Goal: Information Seeking & Learning: Compare options

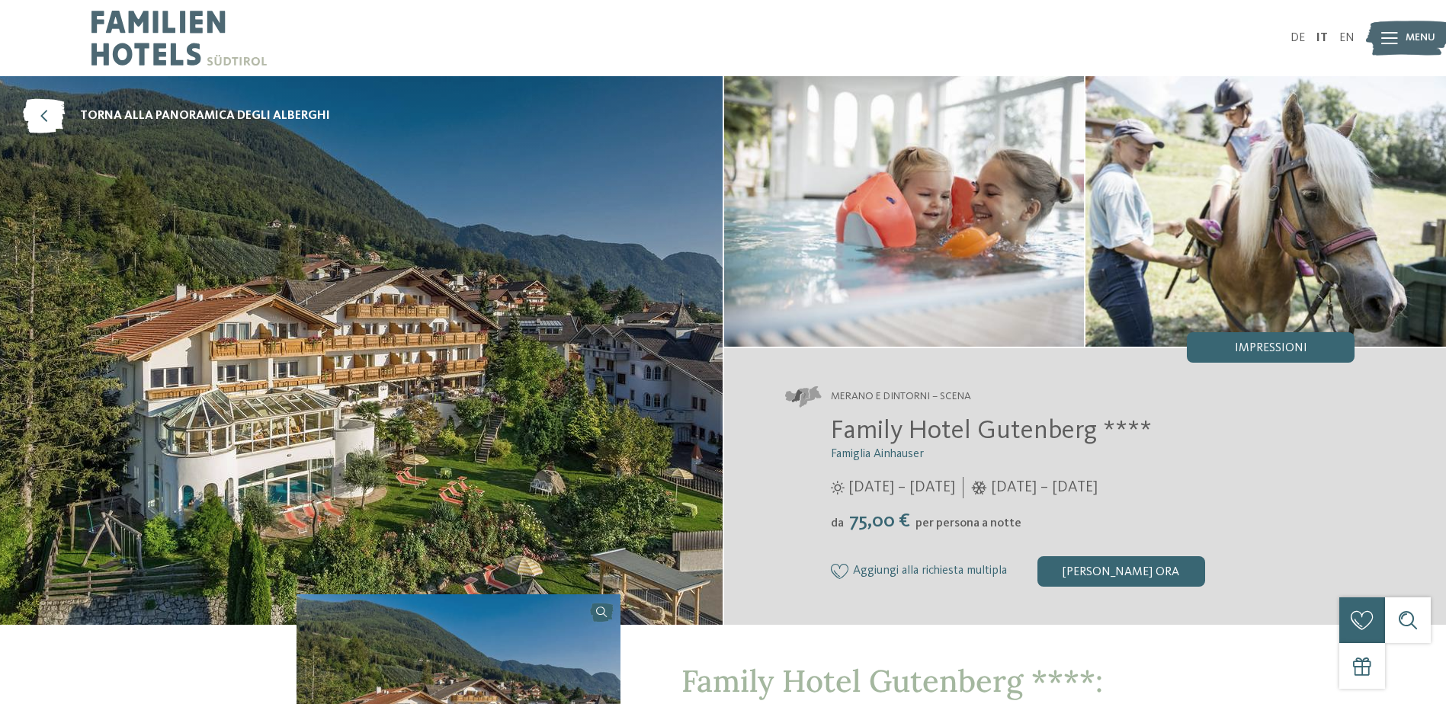
drag, startPoint x: 0, startPoint y: 0, endPoint x: 143, endPoint y: 37, distance: 147.3
click at [143, 37] on img at bounding box center [178, 38] width 175 height 76
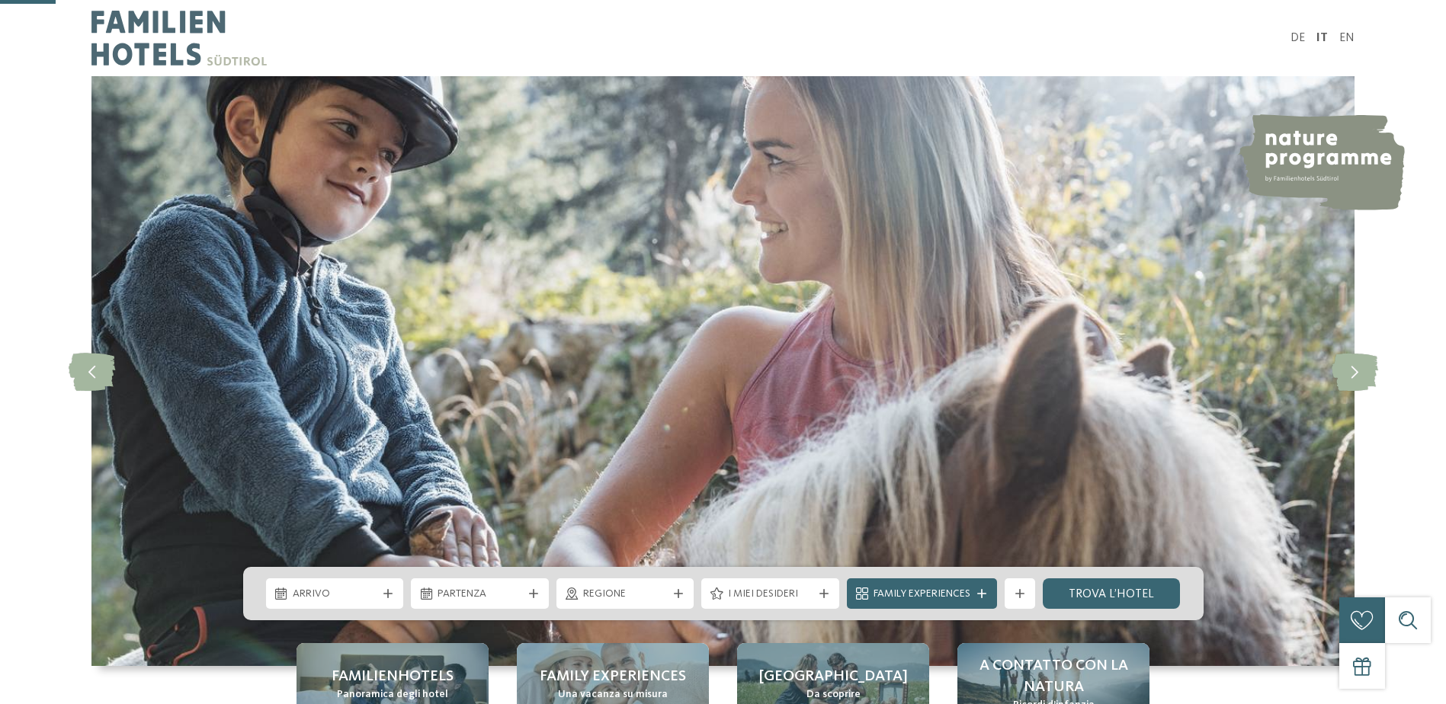
scroll to position [254, 0]
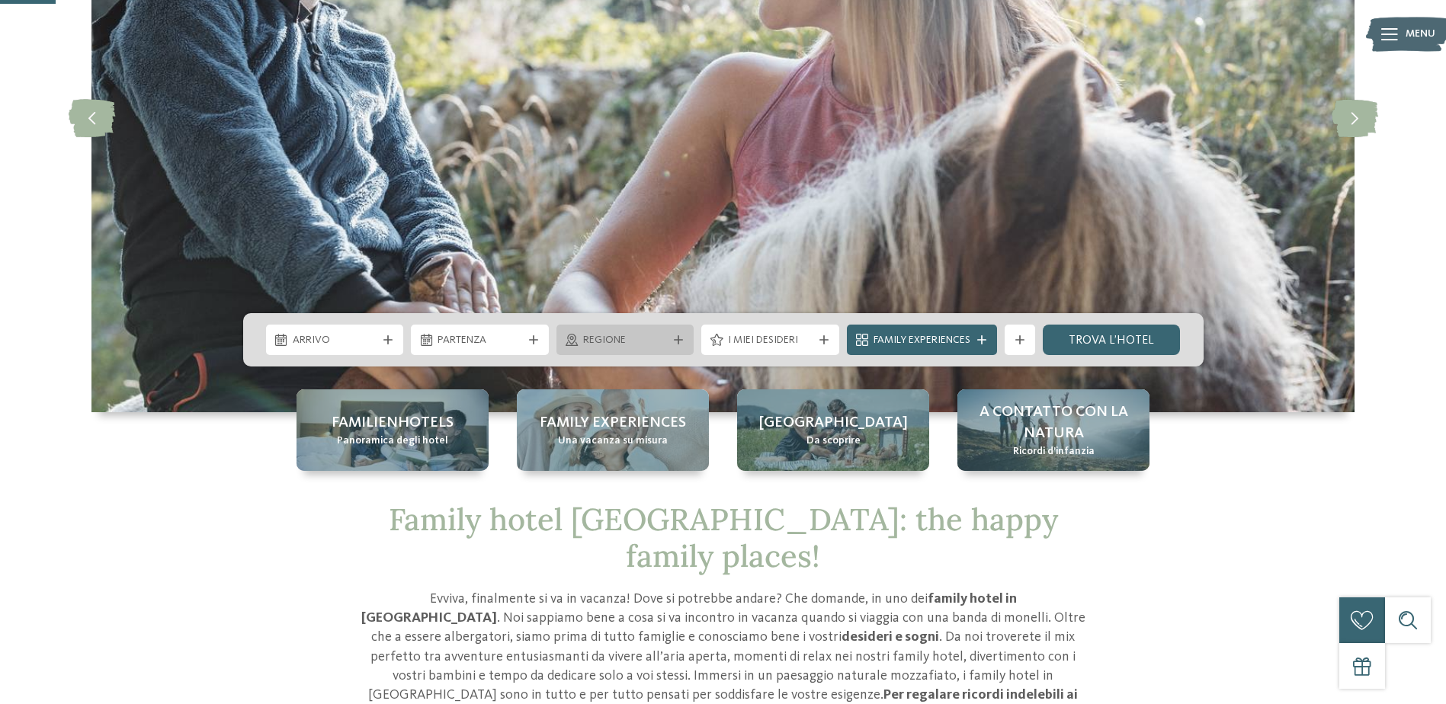
click at [691, 336] on div "Regione" at bounding box center [625, 340] width 138 height 30
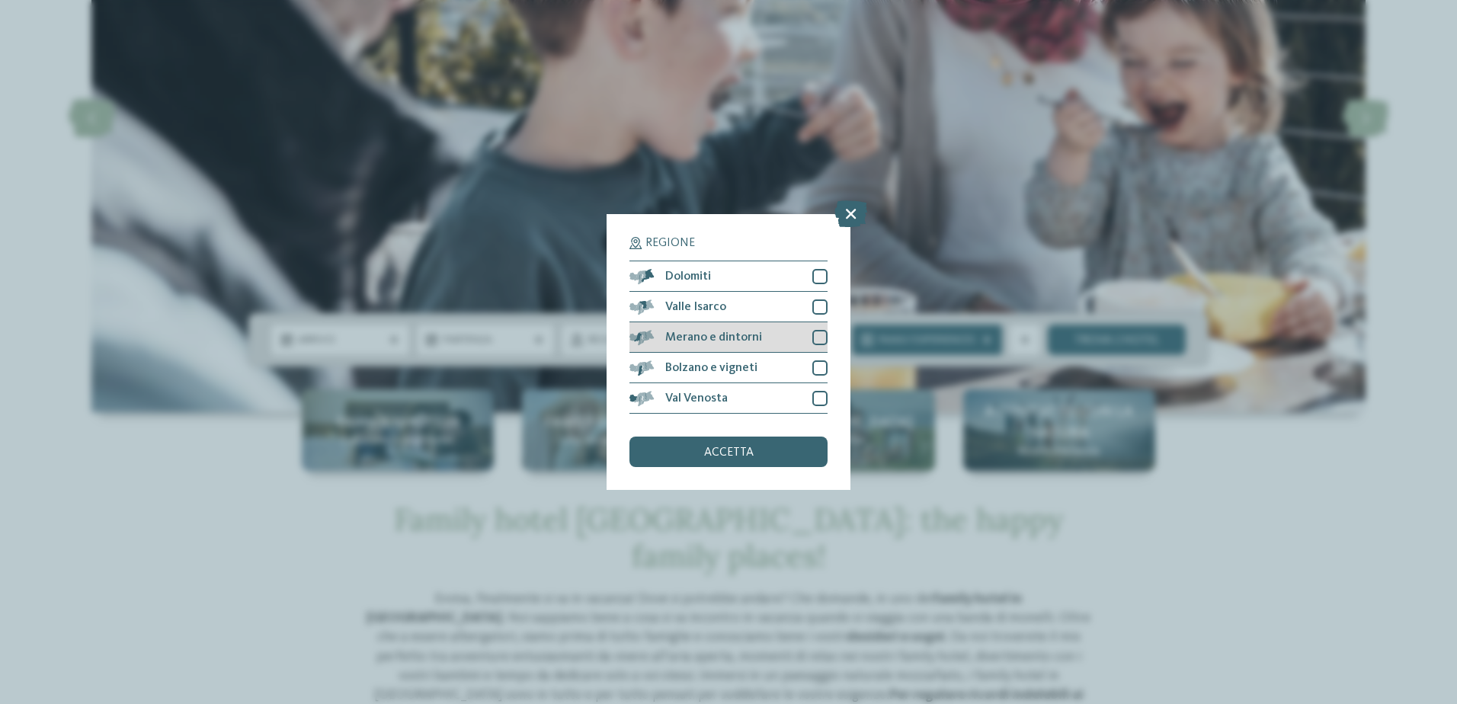
click at [787, 338] on div "Merano e dintorni" at bounding box center [729, 337] width 198 height 30
click at [781, 454] on div "accetta" at bounding box center [729, 452] width 198 height 30
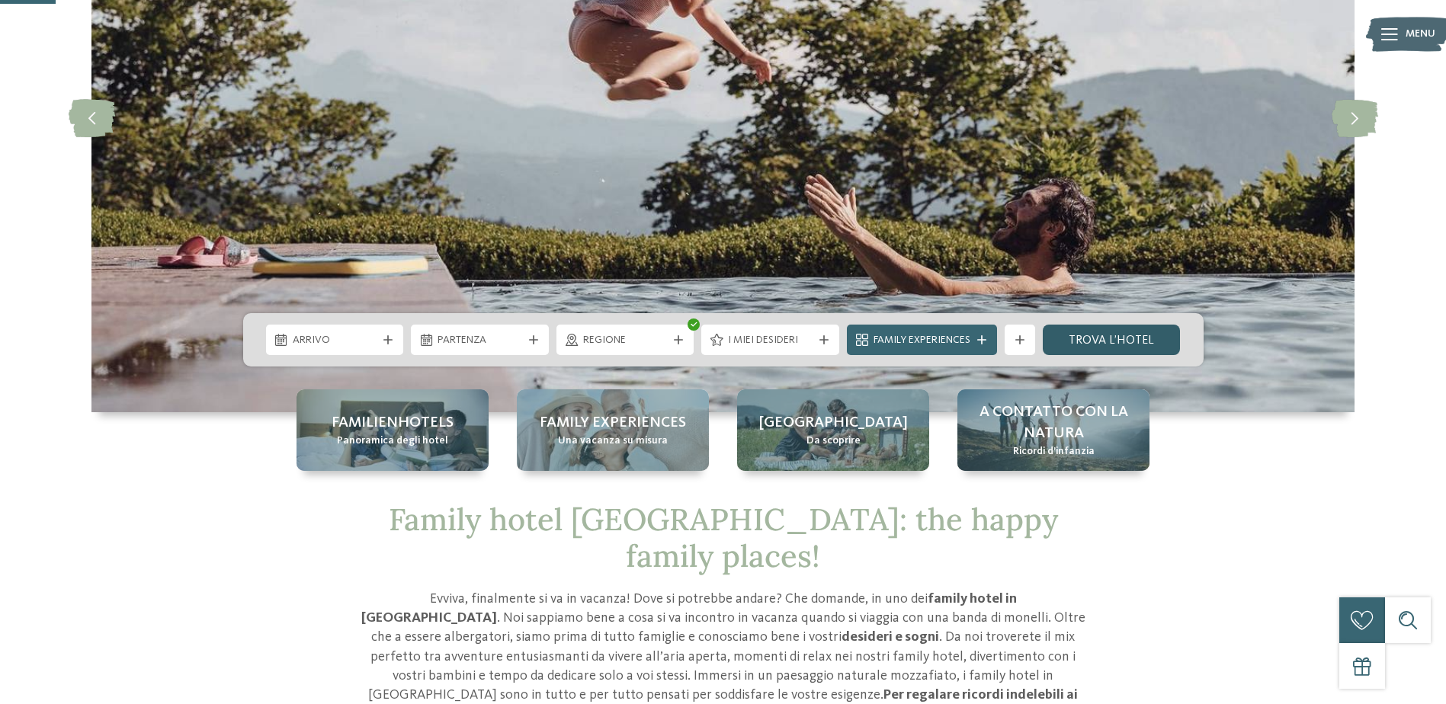
click at [1082, 336] on link "trova l’hotel" at bounding box center [1112, 340] width 138 height 30
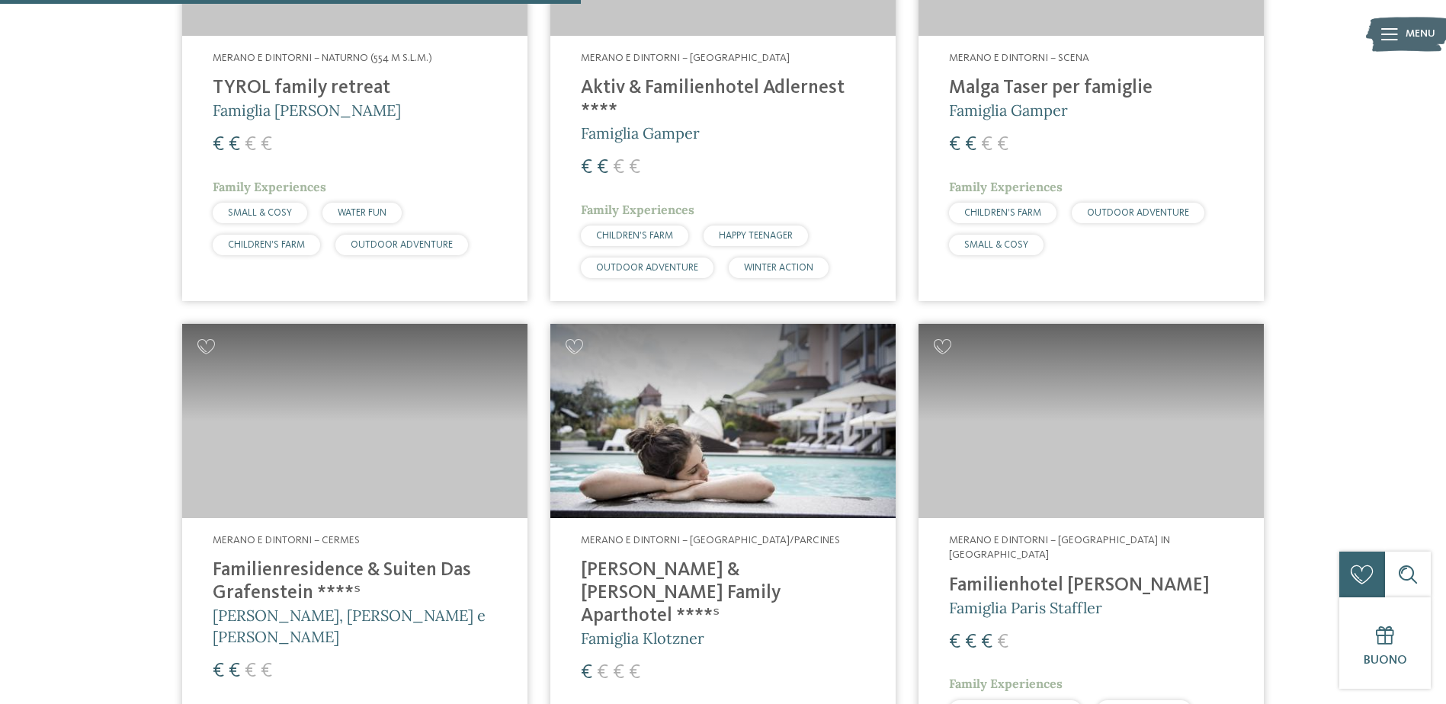
scroll to position [881, 0]
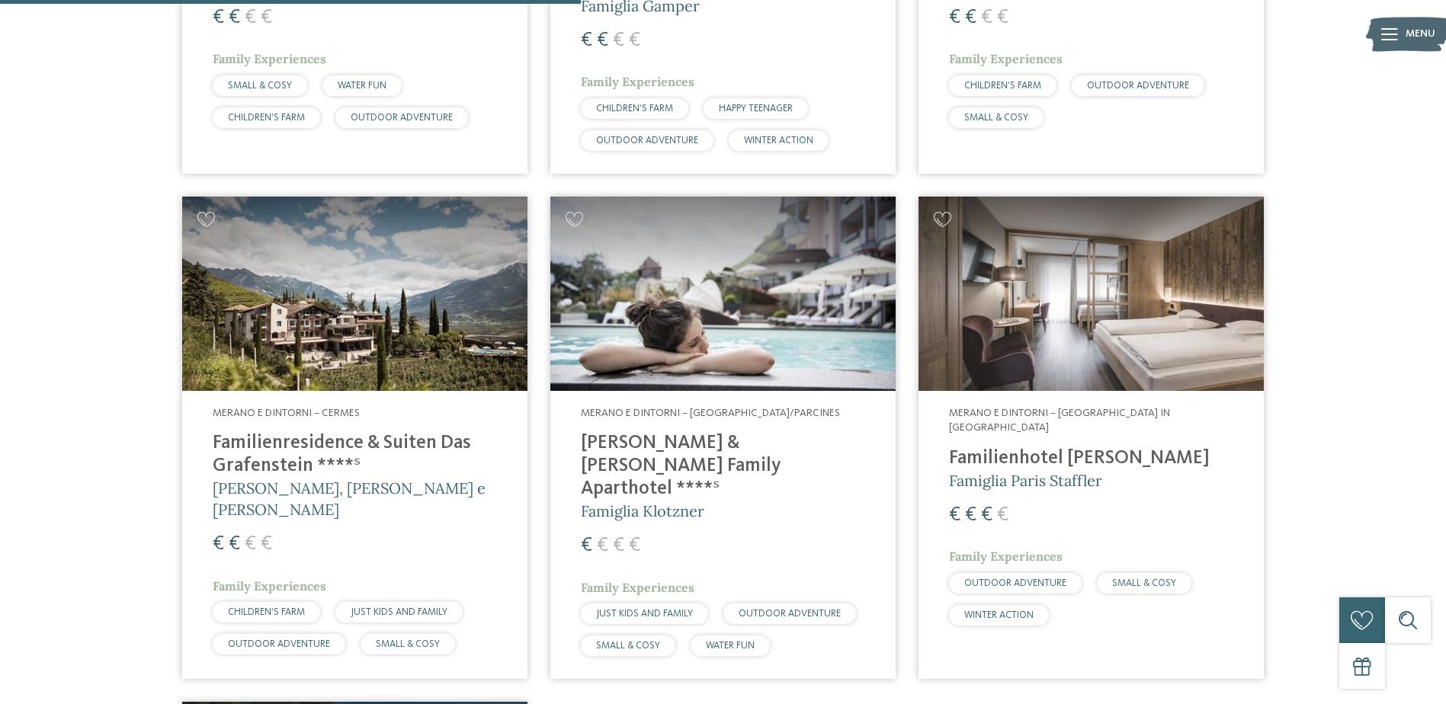
click at [300, 460] on h4 "Familienresidence & Suiten Das Grafenstein ****ˢ" at bounding box center [355, 455] width 284 height 46
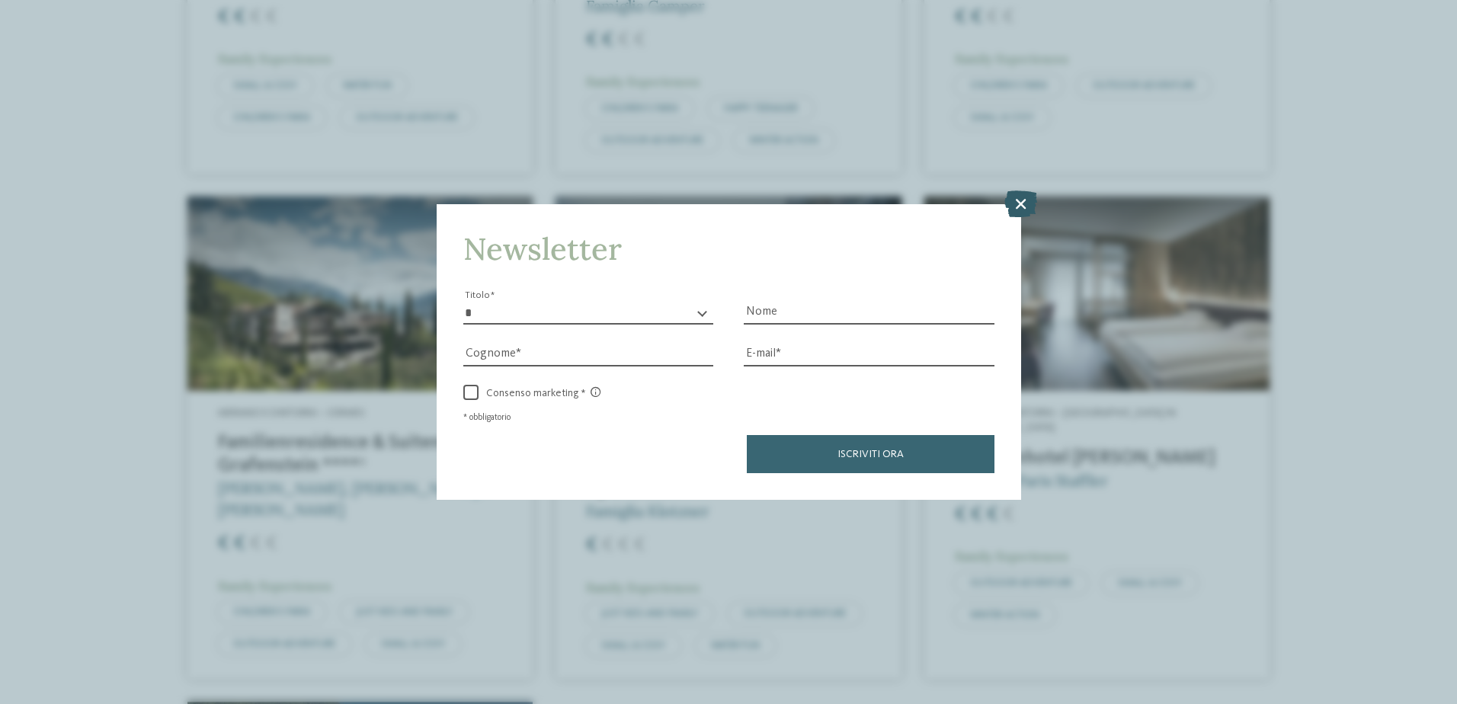
click at [1028, 200] on icon at bounding box center [1021, 203] width 33 height 27
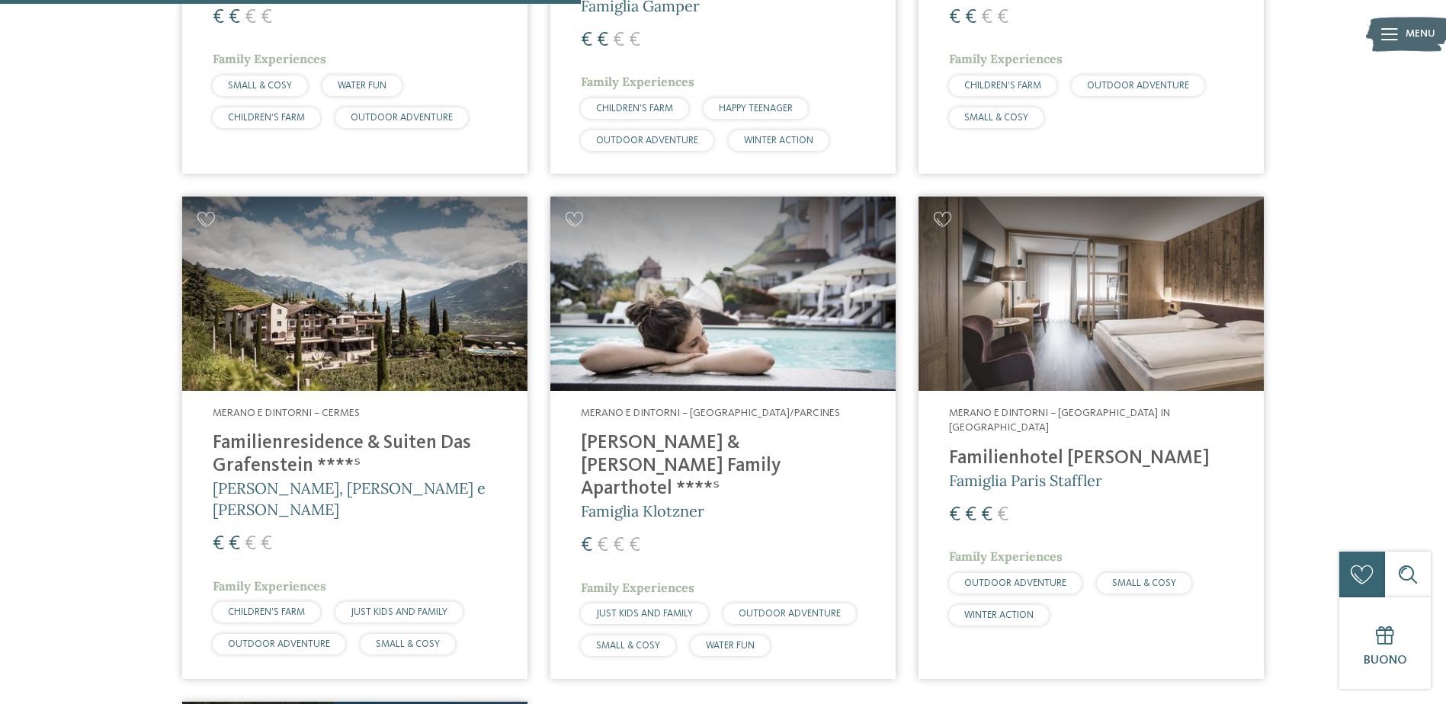
click at [962, 502] on div "€ € € €" at bounding box center [1091, 515] width 284 height 27
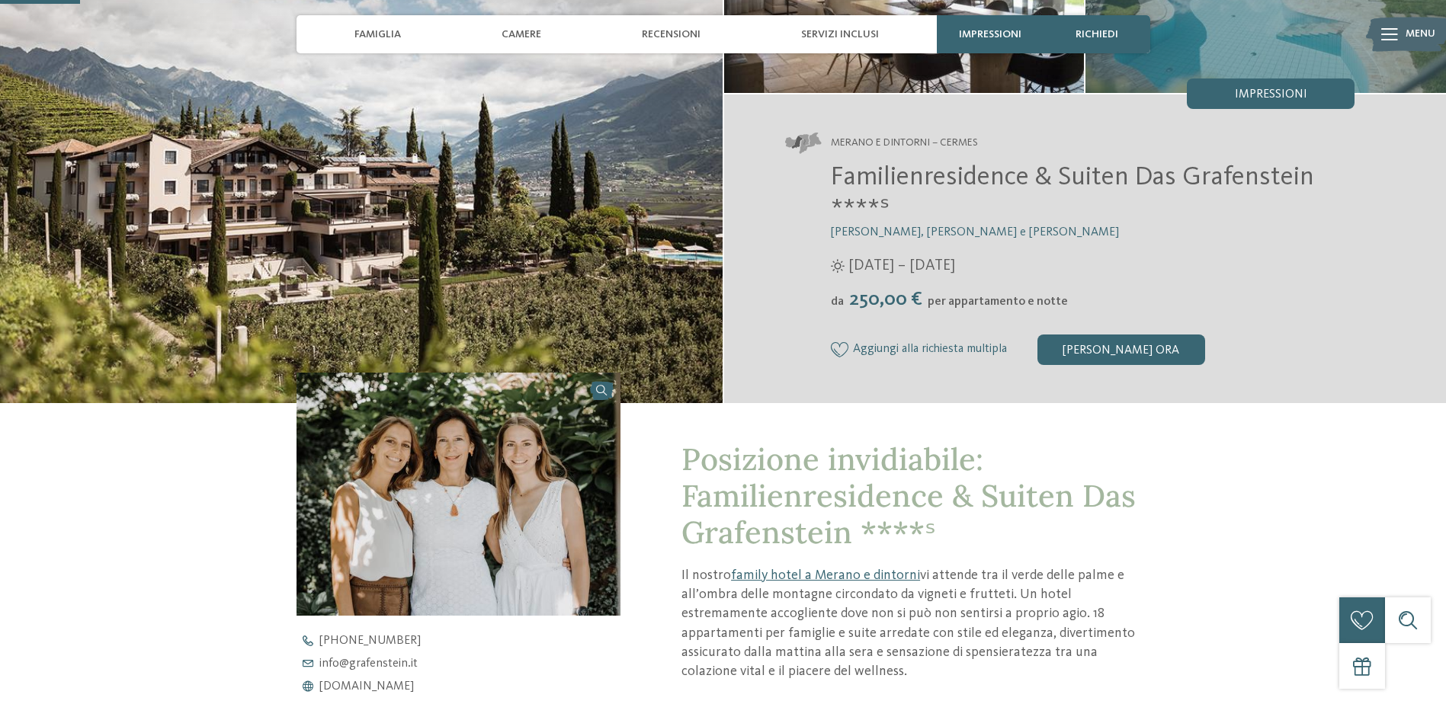
scroll to position [381, 0]
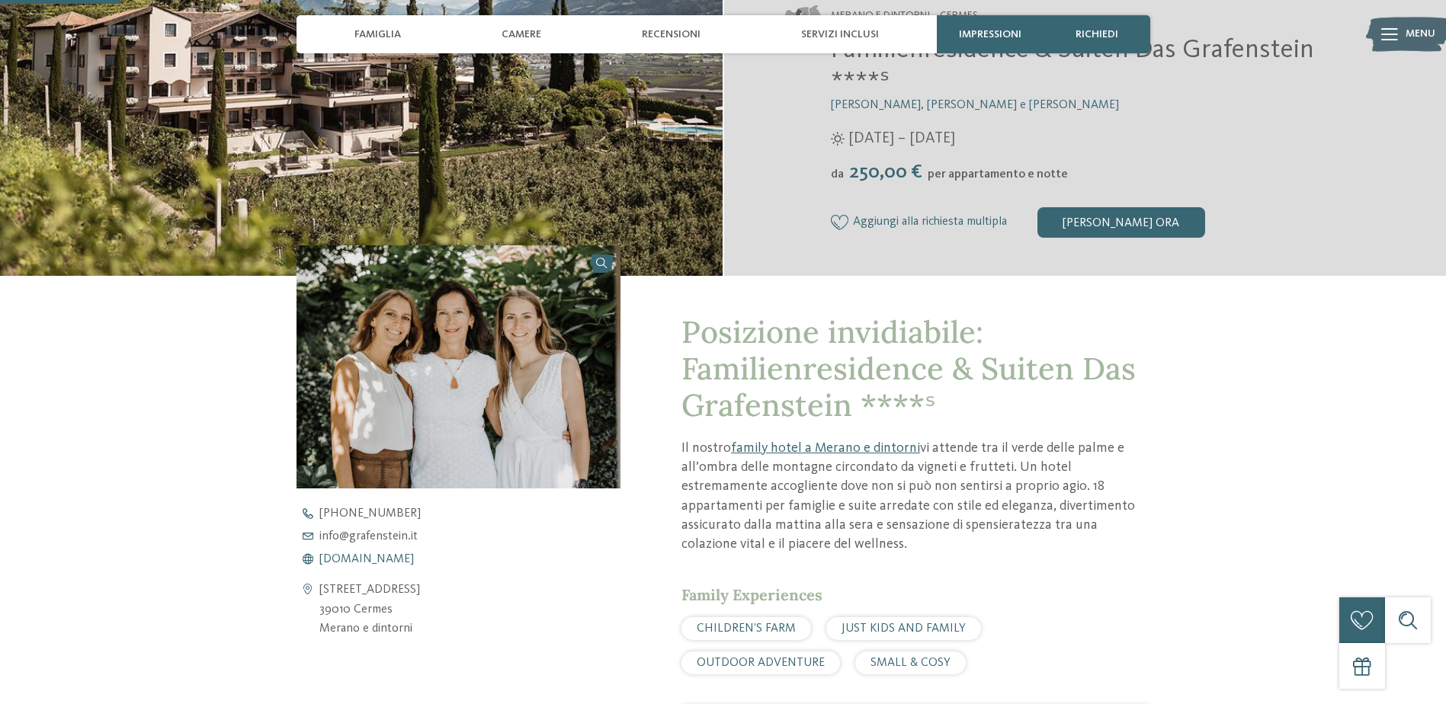
click at [400, 557] on span "www.grafenstein.it" at bounding box center [366, 559] width 95 height 12
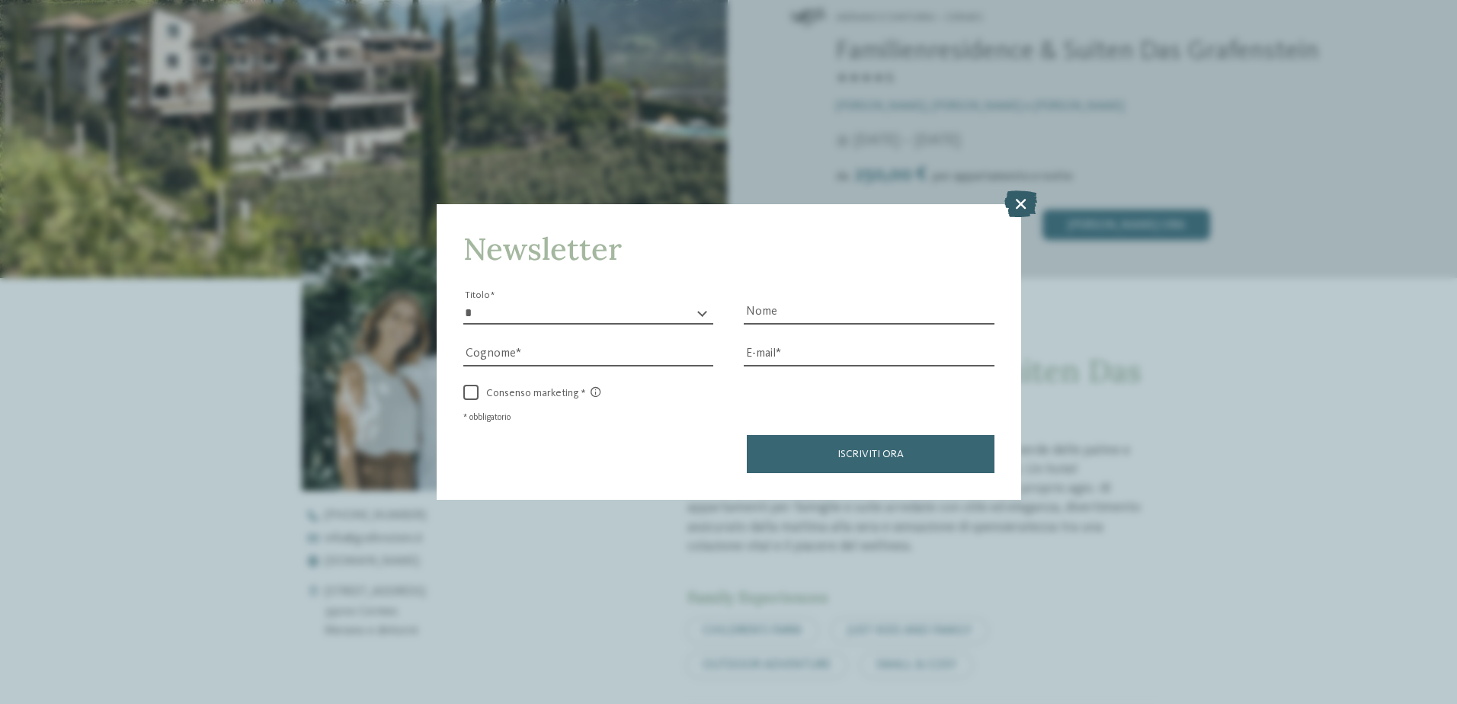
click at [1019, 196] on icon at bounding box center [1021, 203] width 33 height 27
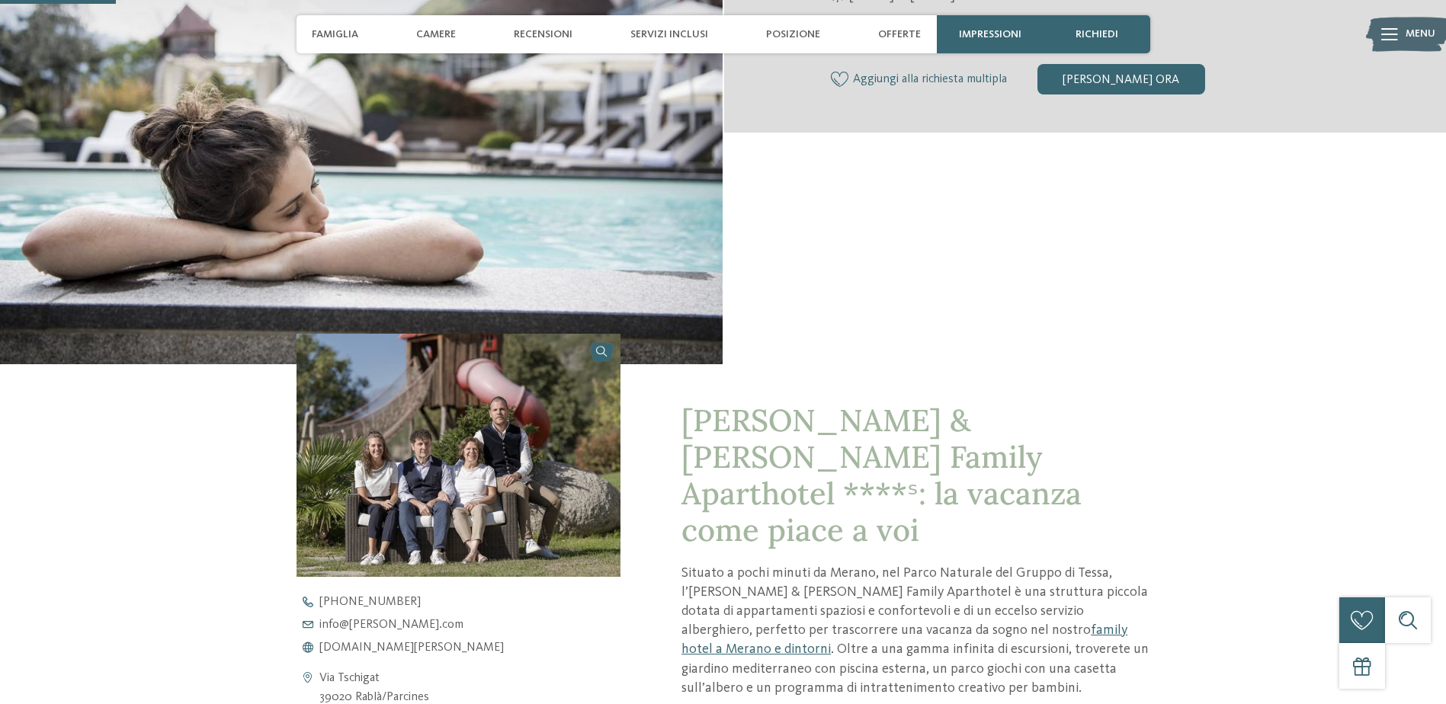
scroll to position [381, 0]
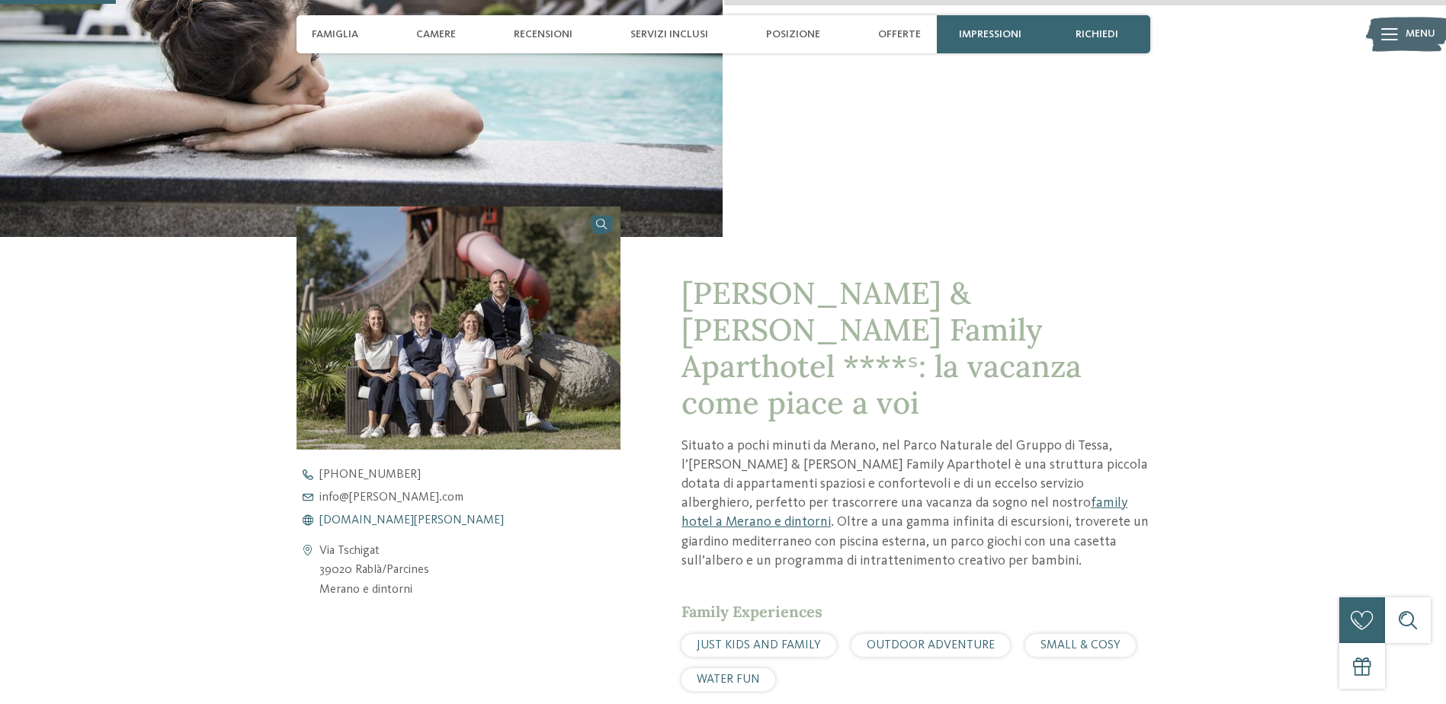
click at [381, 521] on span "www.heidi-edith.com" at bounding box center [411, 520] width 184 height 12
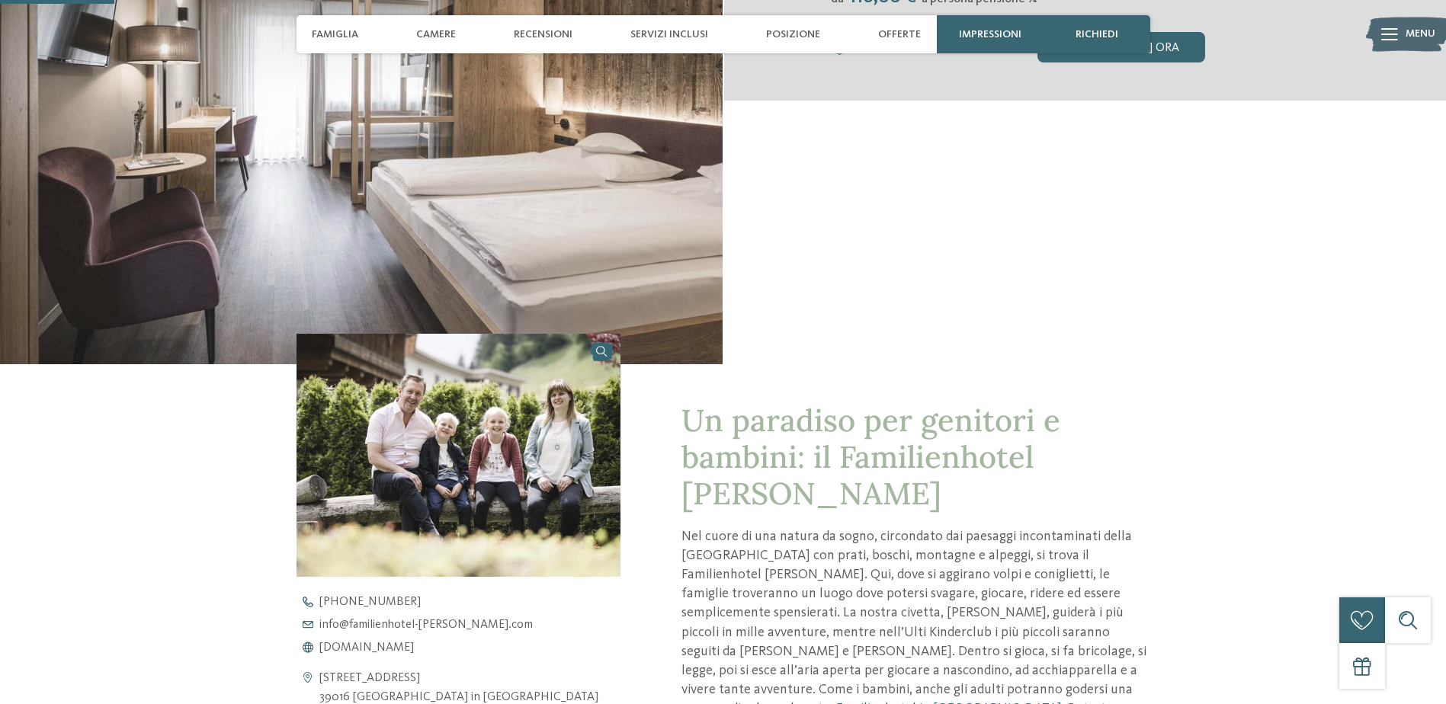
scroll to position [381, 0]
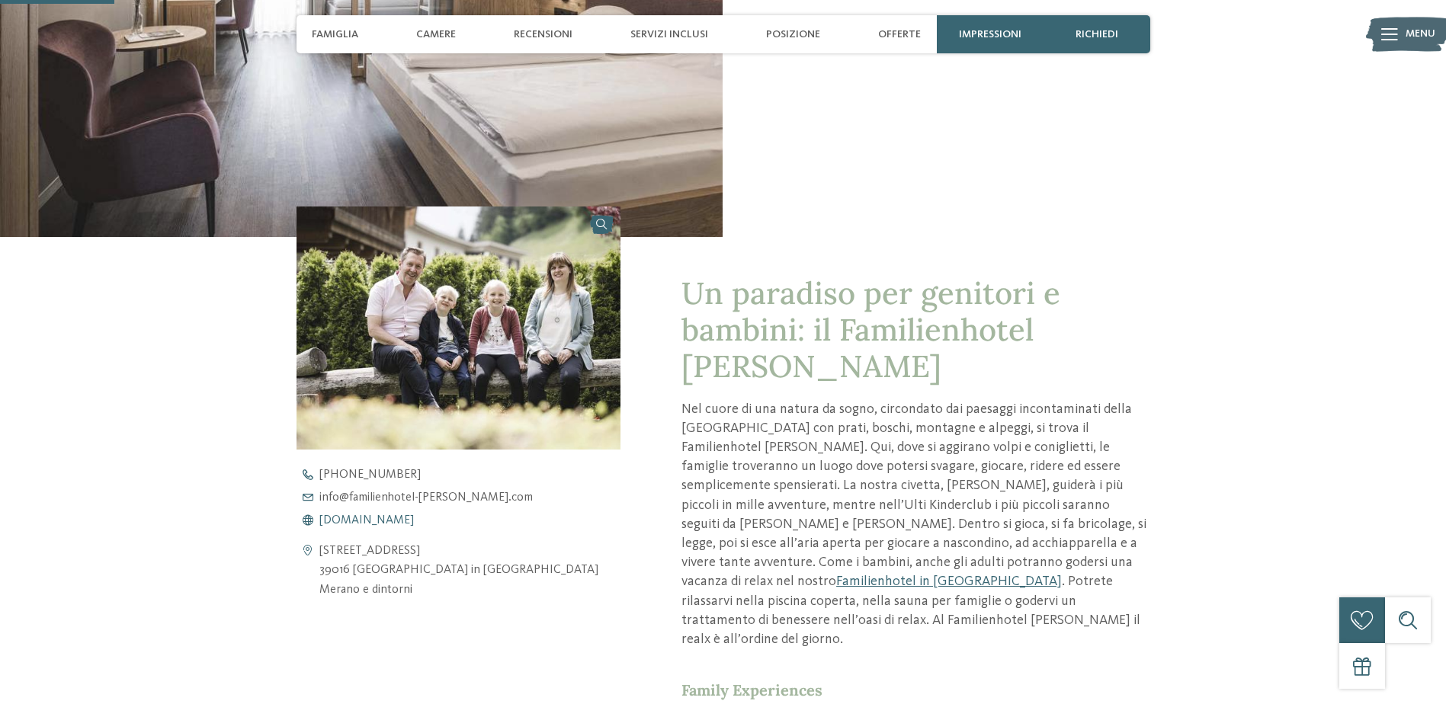
click at [414, 520] on span "[DOMAIN_NAME]" at bounding box center [366, 520] width 95 height 12
